Goal: Find specific fact: Find specific fact

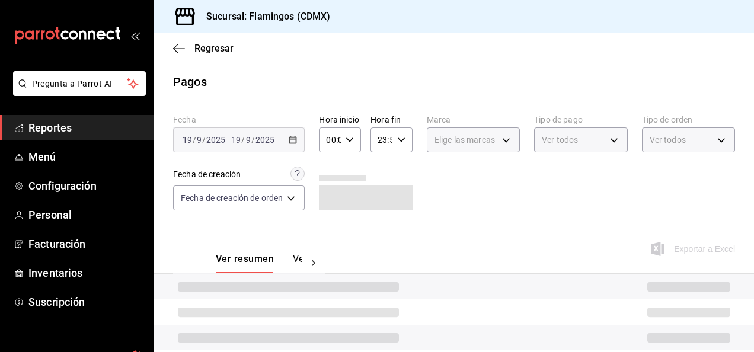
scroll to position [107, 0]
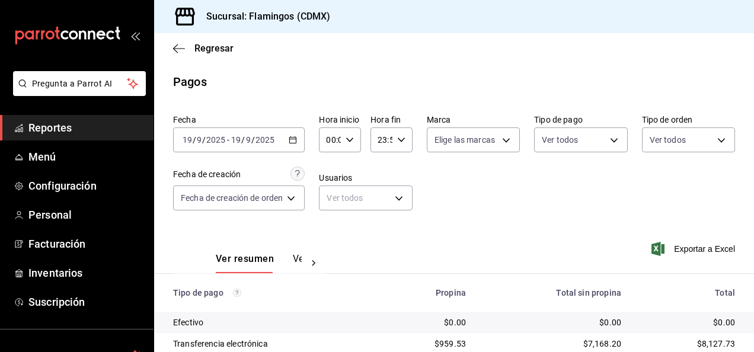
scroll to position [107, 0]
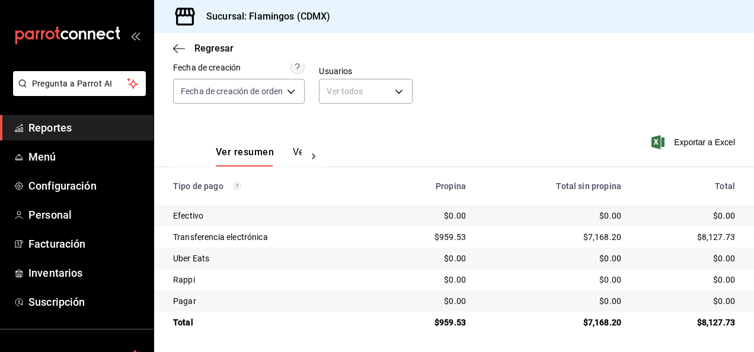
click at [597, 320] on div "$7,168.20" at bounding box center [553, 322] width 136 height 12
copy div "7,168.20"
click at [447, 238] on div "$959.53" at bounding box center [429, 237] width 74 height 12
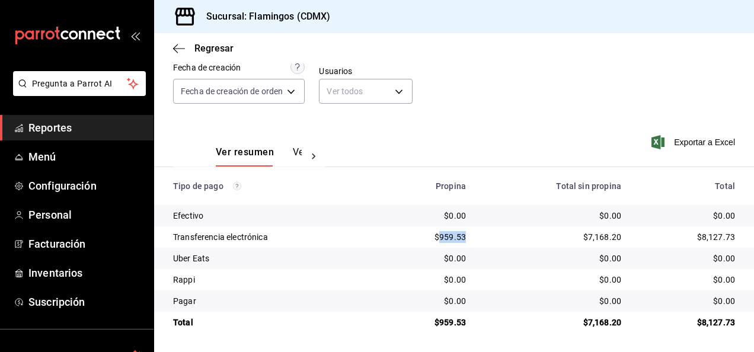
copy div "959.53"
